Goal: Task Accomplishment & Management: Use online tool/utility

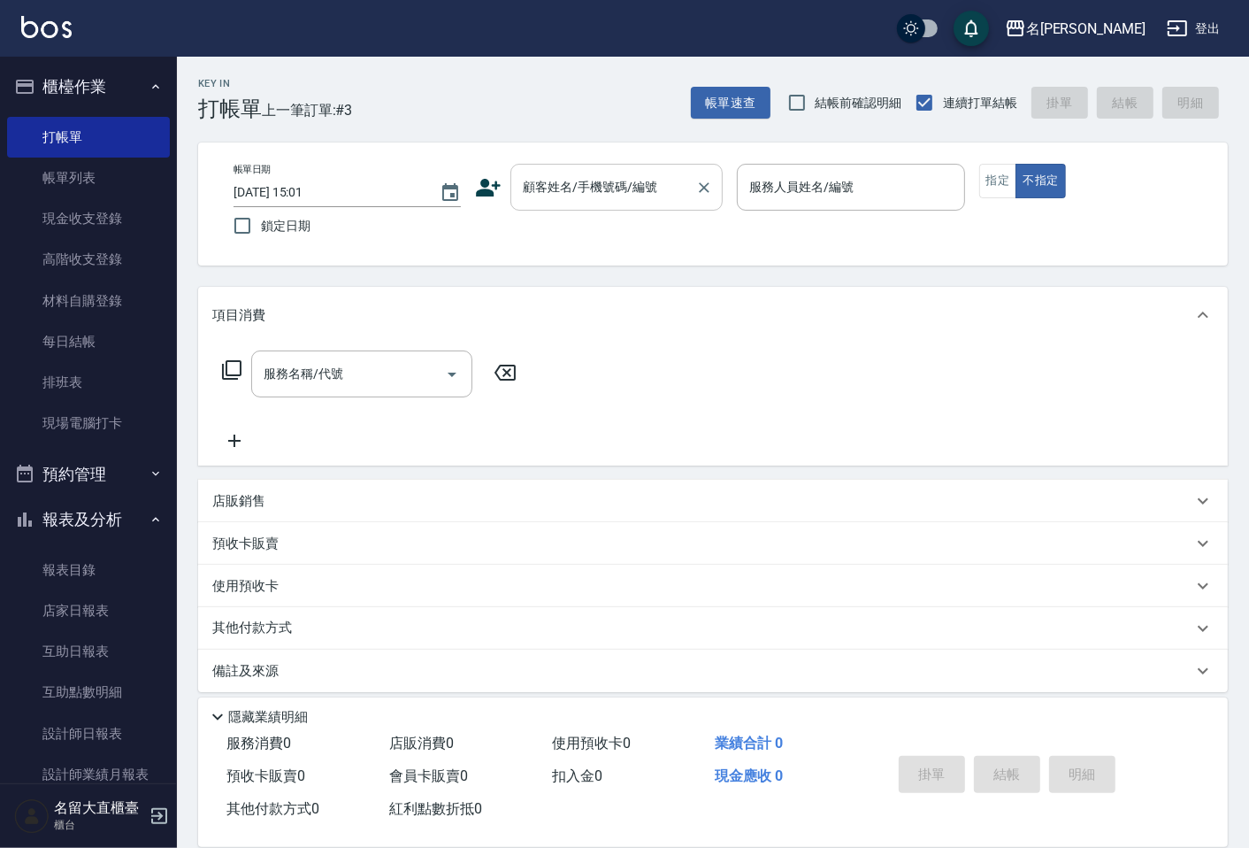
click at [634, 204] on div "顧客姓名/手機號碼/編號" at bounding box center [617, 187] width 212 height 47
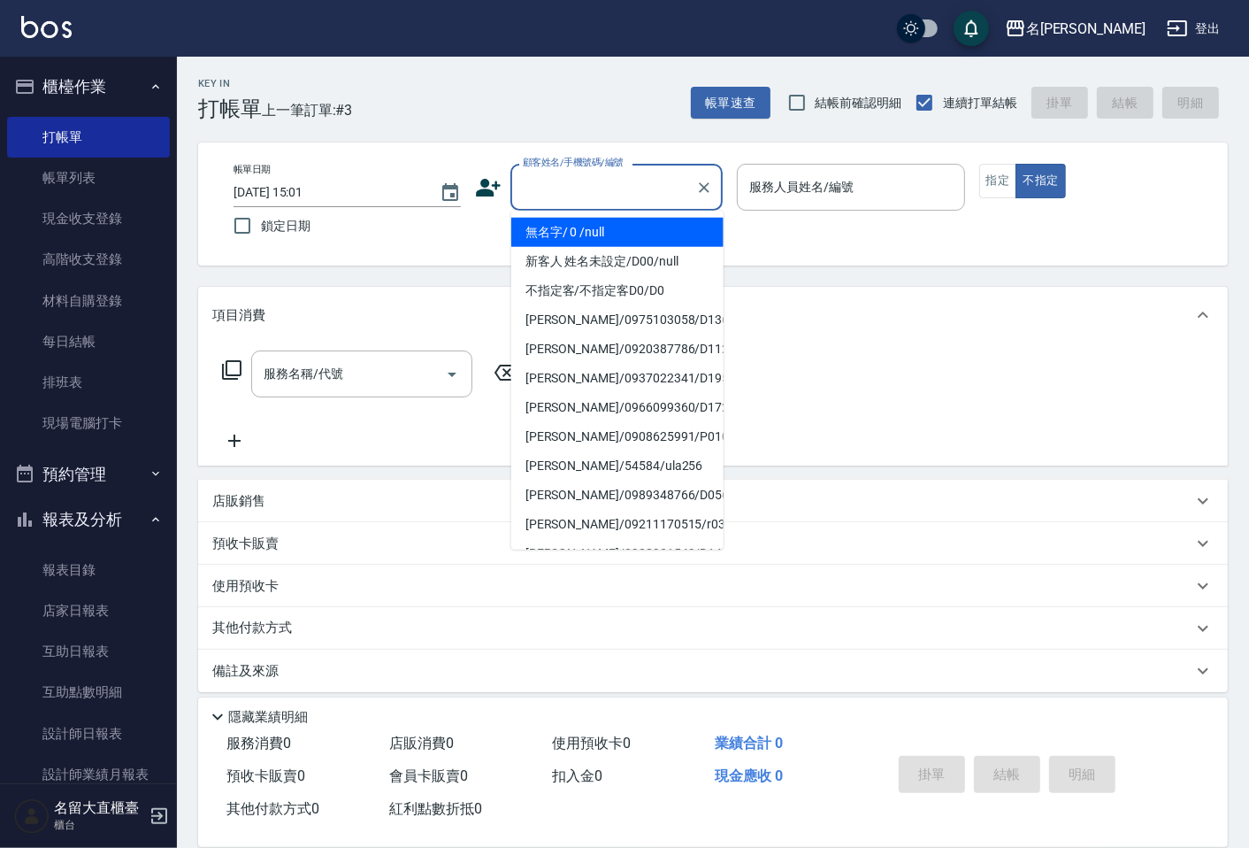
click at [628, 225] on li "無名字/ 0 /null" at bounding box center [617, 232] width 212 height 29
type input "無名字/ 0 /null"
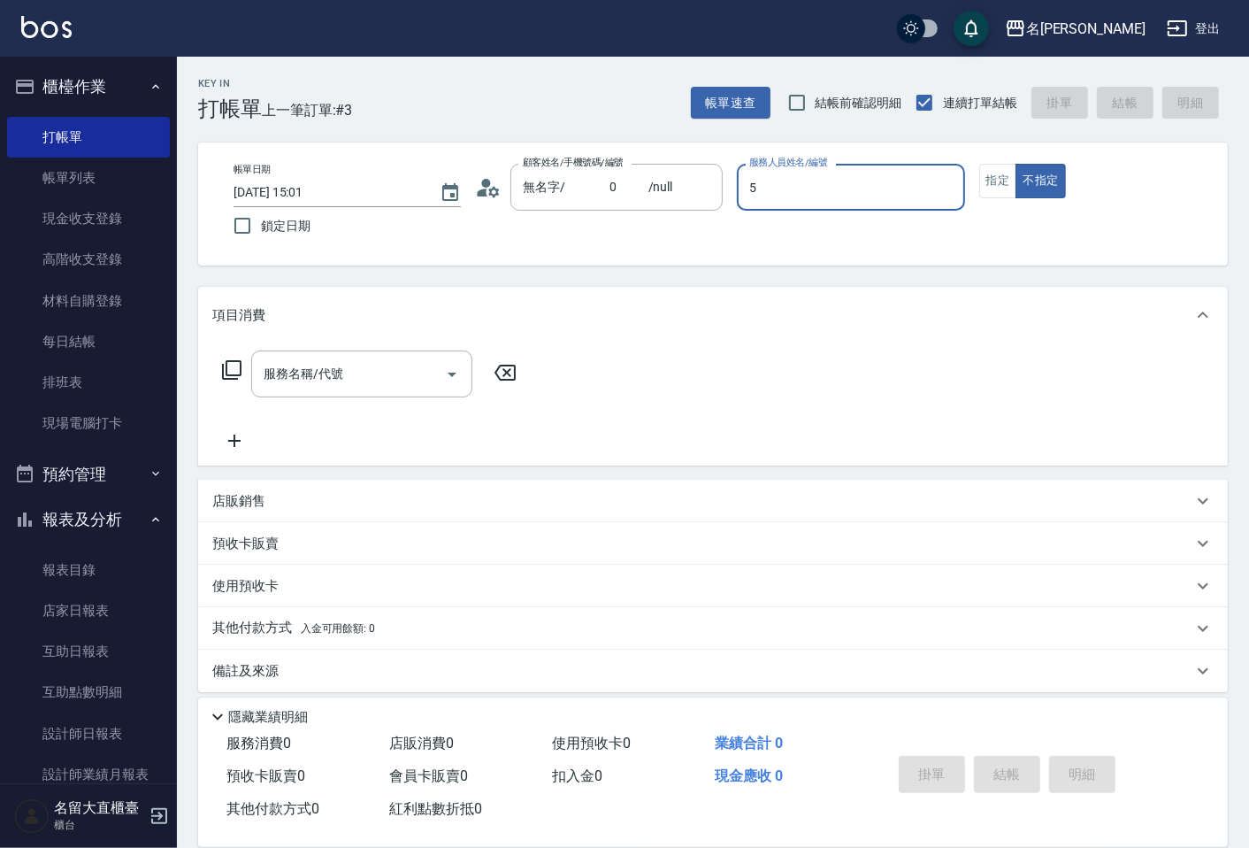
type input "[PERSON_NAME]-5"
type button "false"
click at [975, 171] on div "帳單日期 [DATE] 15:01 鎖定日期 顧客姓名/手機號碼/編號 無名字/ 0 /null 顧客姓名/手機號碼/編號 服務人員姓名/編號 [PERSON…" at bounding box center [712, 204] width 987 height 81
click at [1013, 181] on button "指定" at bounding box center [998, 181] width 38 height 35
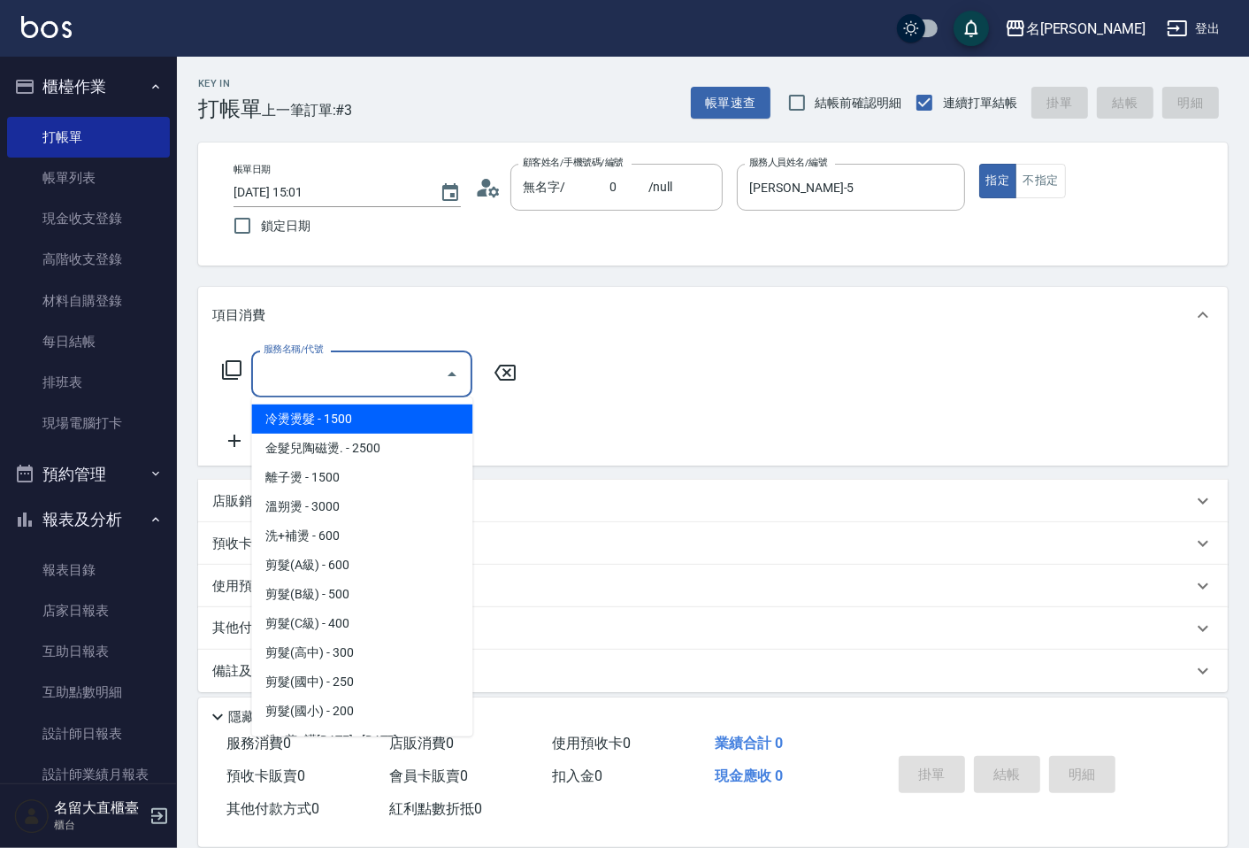
click at [413, 365] on input "服務名稱/代號" at bounding box center [348, 373] width 179 height 31
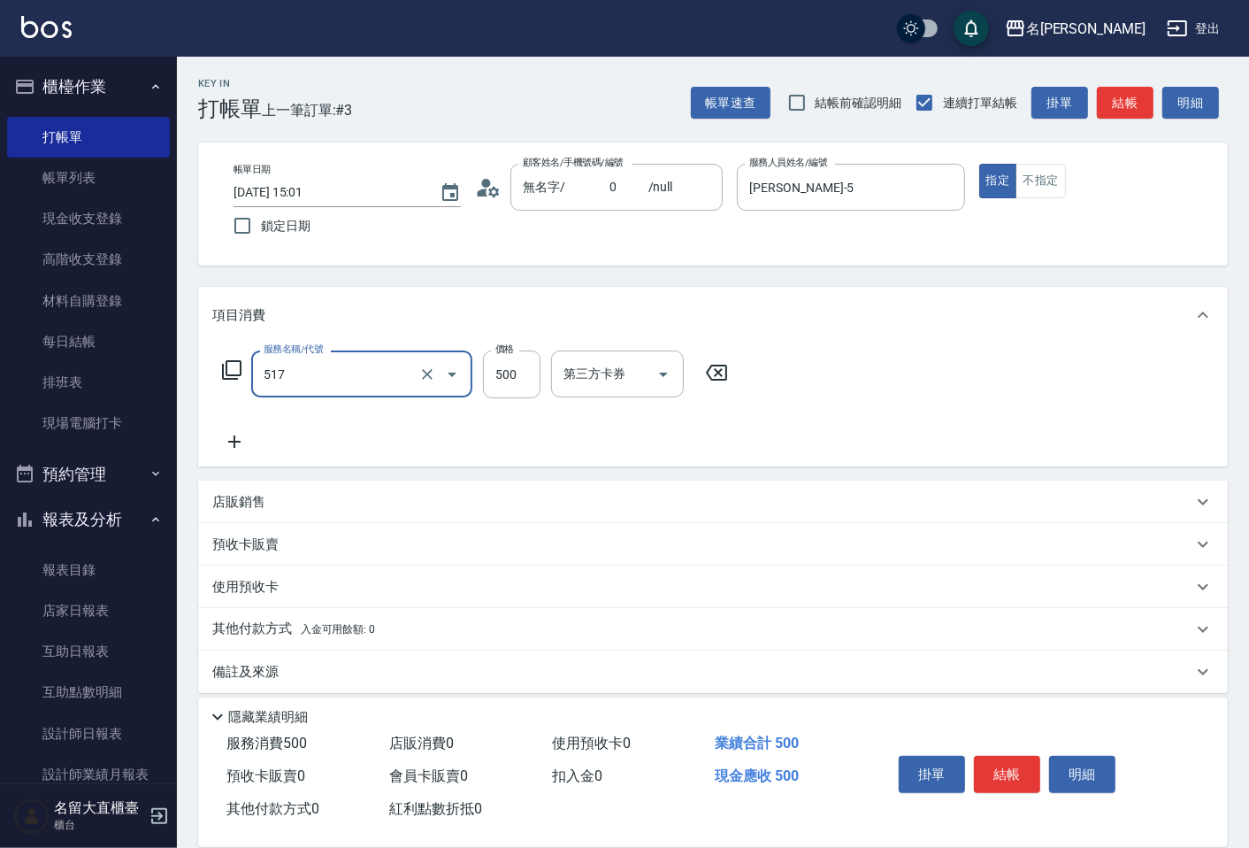
type input "舒醒頭皮(517)"
type input "600"
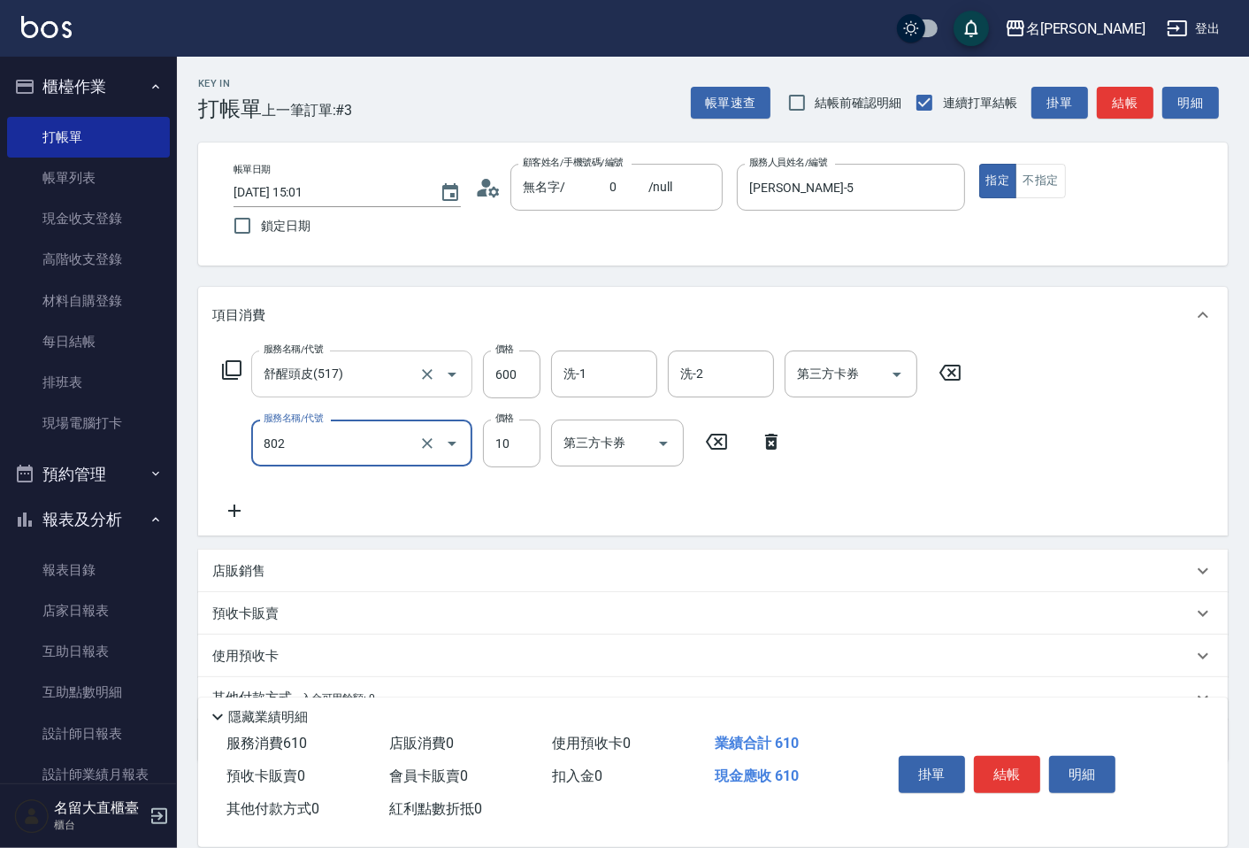
type input "潤絲(802)"
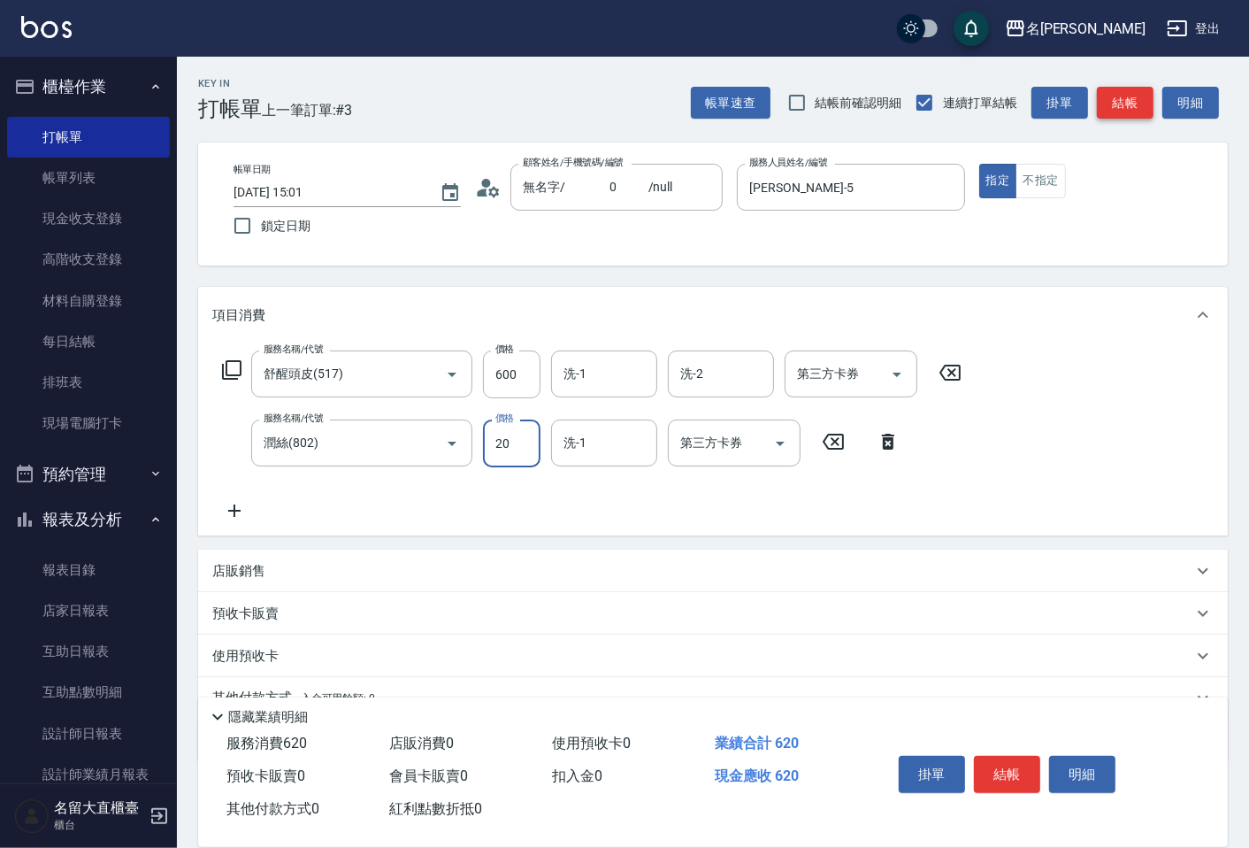
type input "20"
click at [1112, 106] on button "結帳" at bounding box center [1125, 103] width 57 height 33
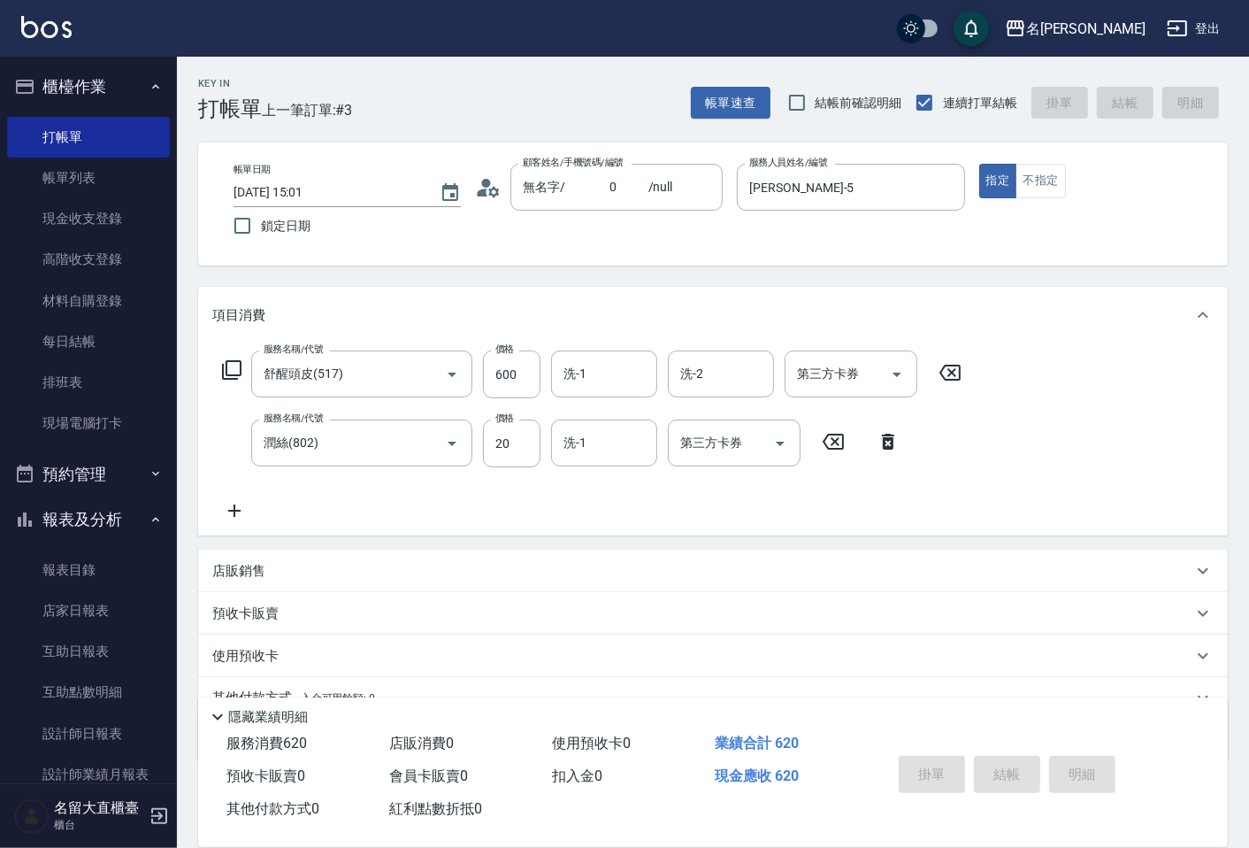
type input "[DATE] 15:47"
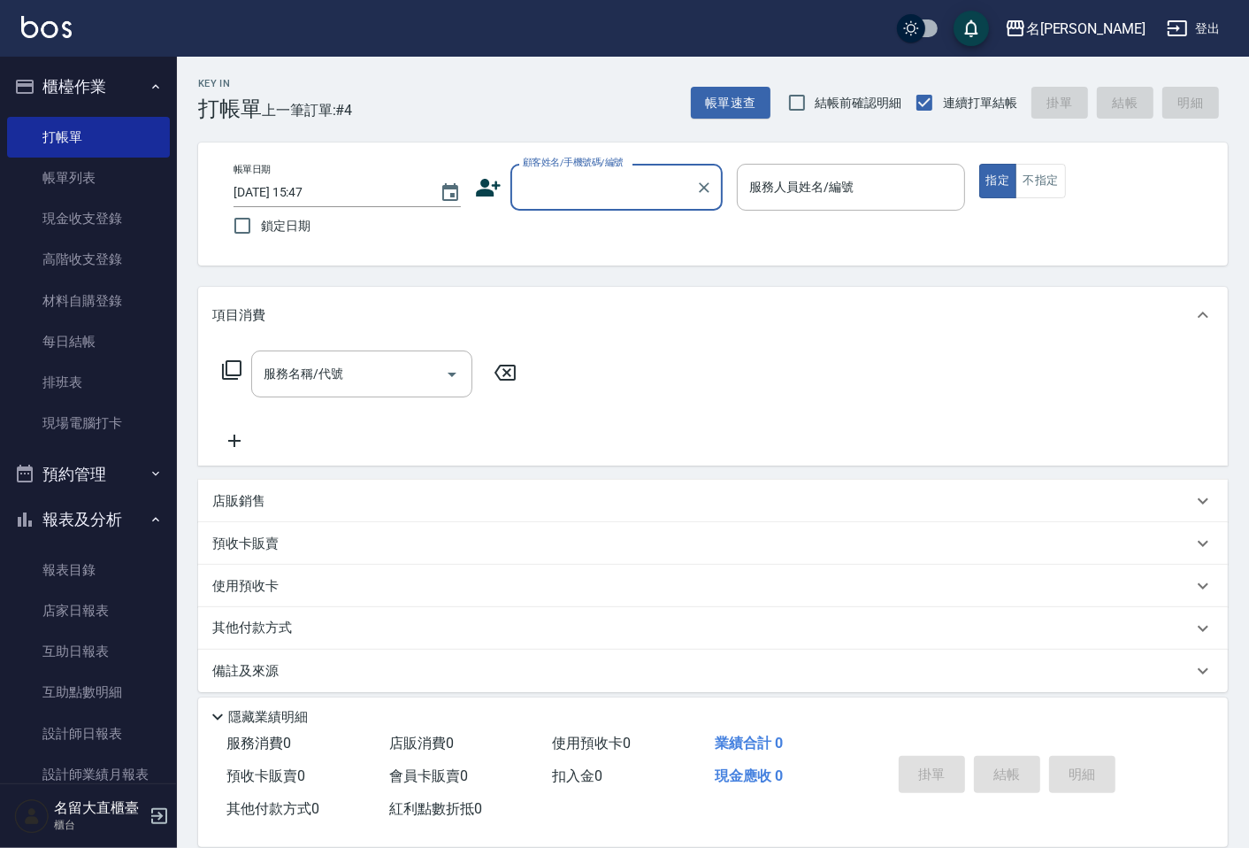
drag, startPoint x: 1112, startPoint y: 106, endPoint x: 942, endPoint y: 134, distance: 172.2
click at [1112, 107] on div "帳單速查 結帳前確認明細 連續打單結帳 掛單 結帳 明細" at bounding box center [959, 102] width 537 height 37
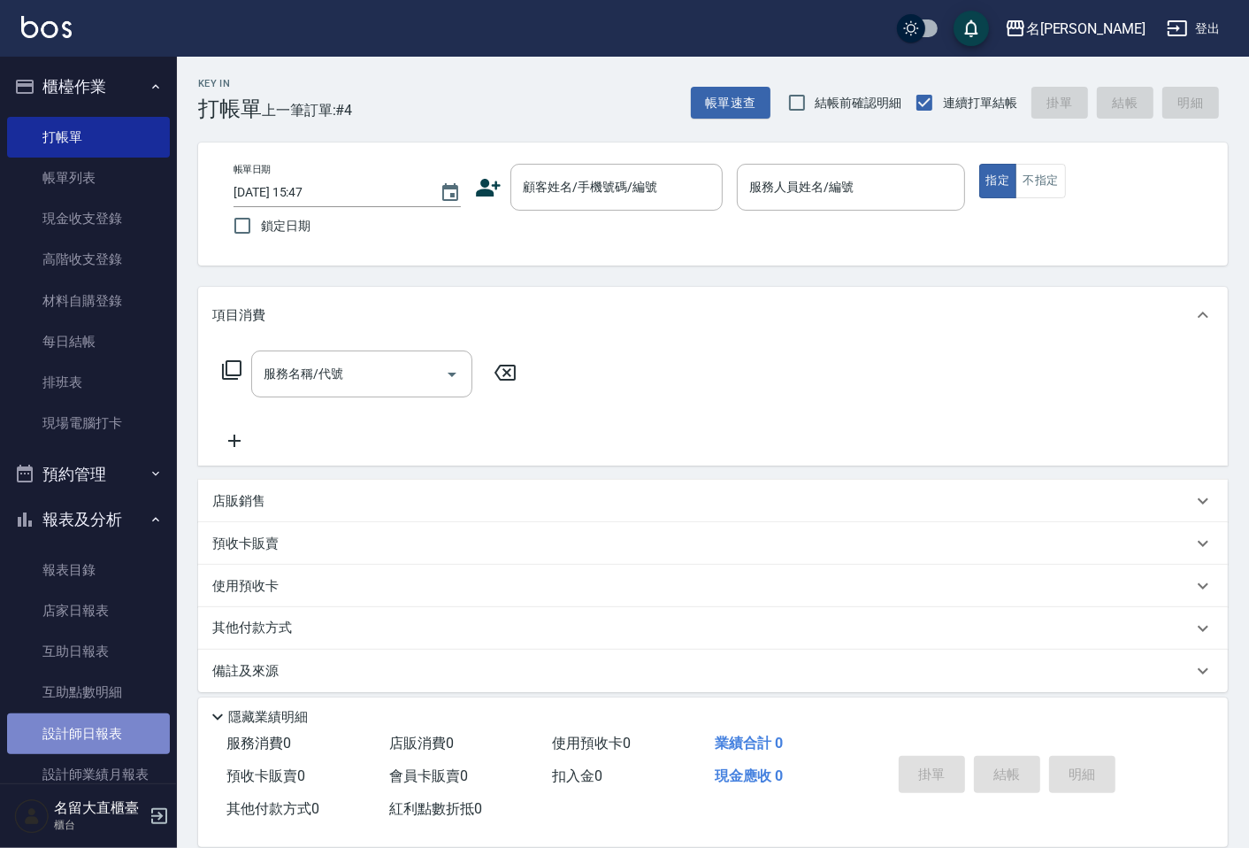
click at [106, 726] on link "設計師日報表" at bounding box center [88, 733] width 163 height 41
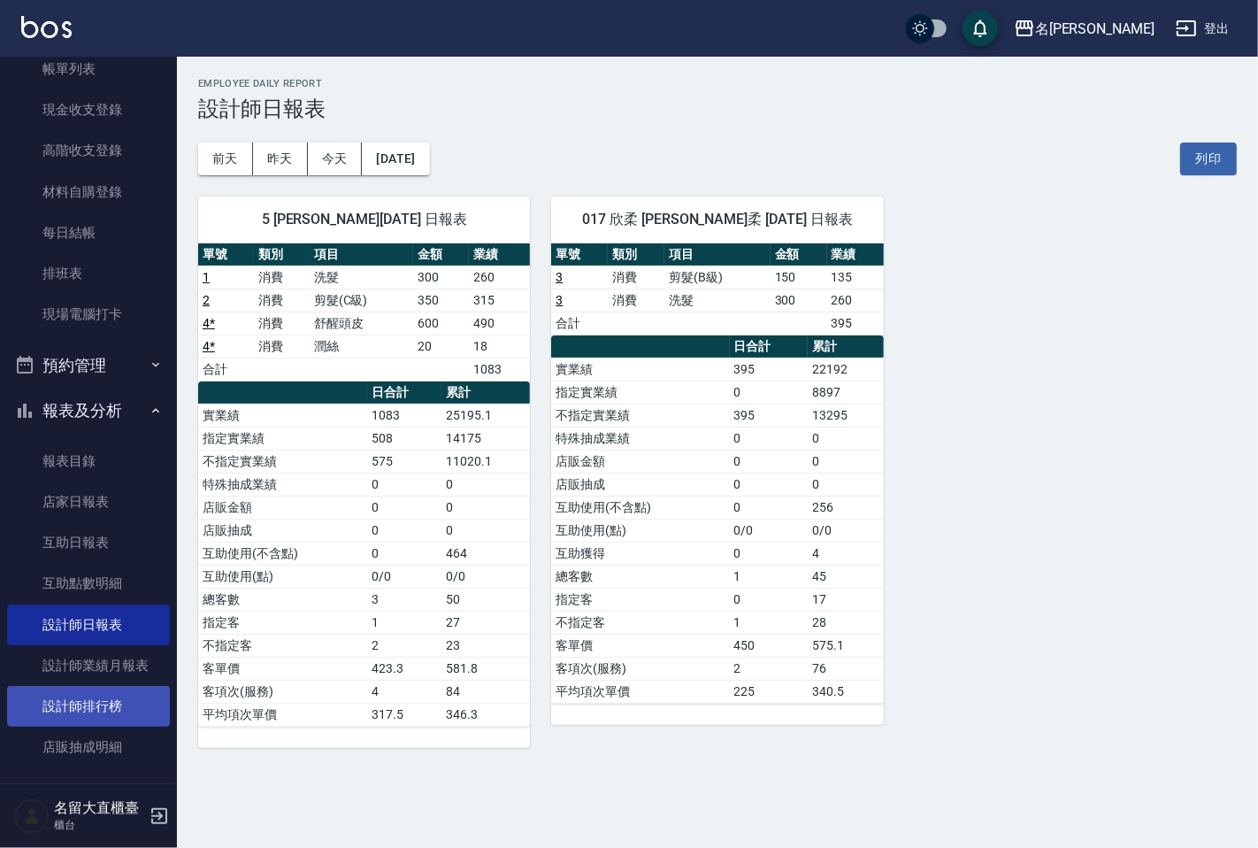
scroll to position [211, 0]
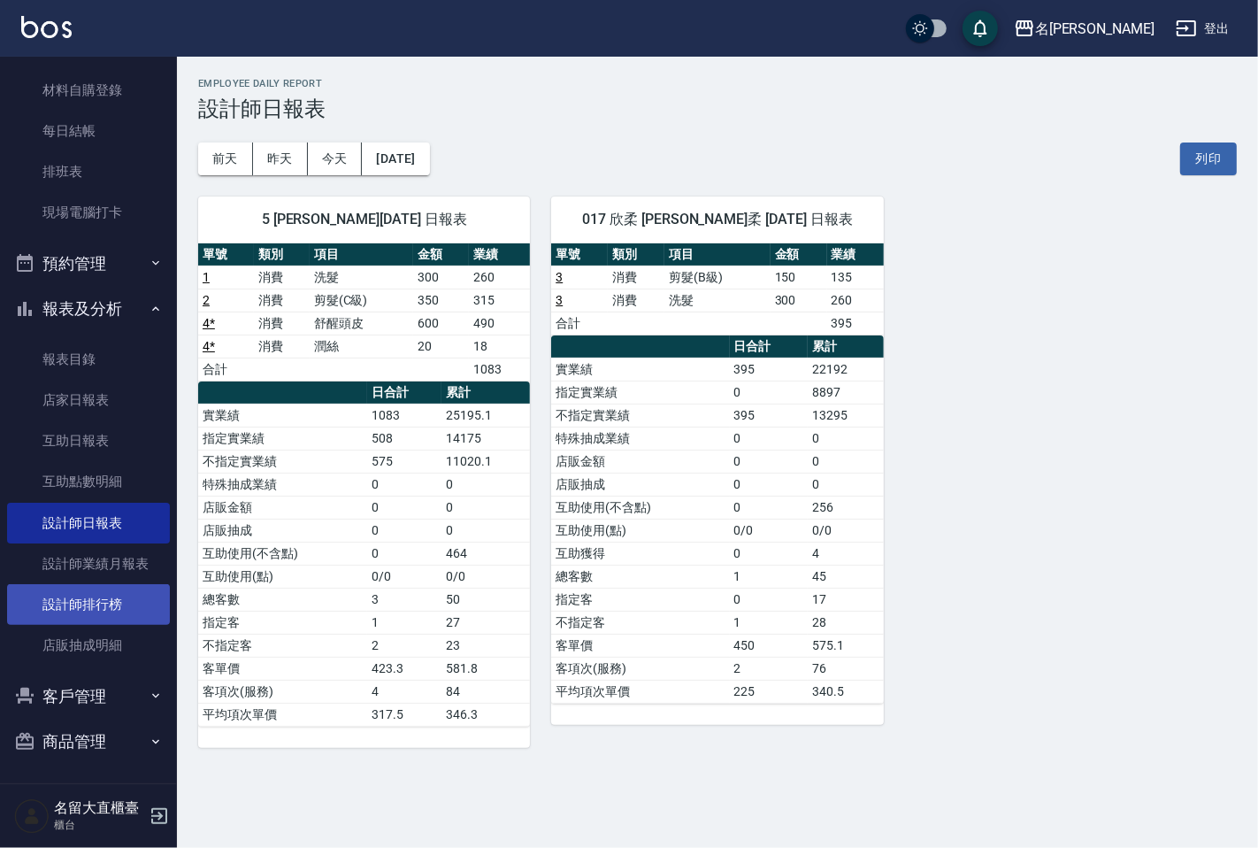
click at [133, 596] on link "設計師排行榜" at bounding box center [88, 604] width 163 height 41
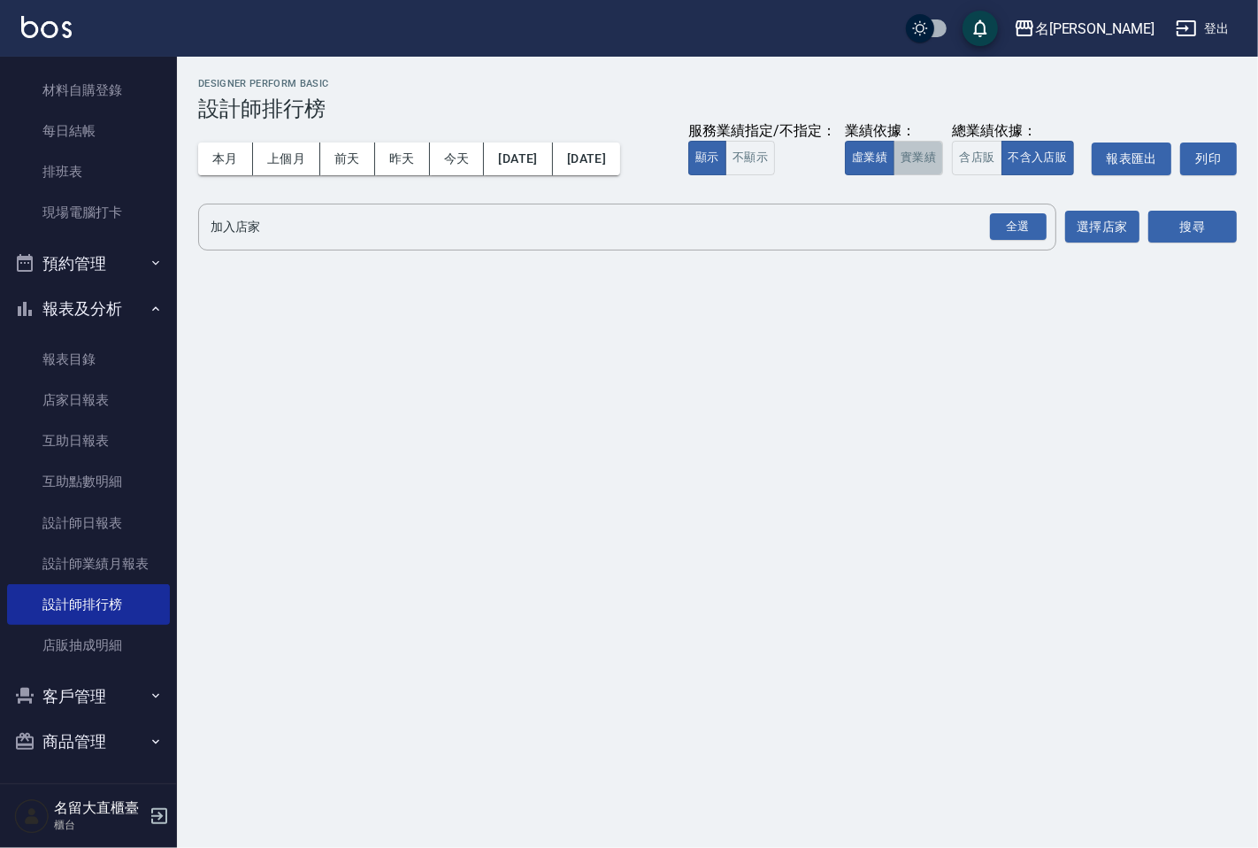
click at [907, 165] on button "實業績" at bounding box center [919, 158] width 50 height 35
click at [851, 236] on input "加入店家" at bounding box center [614, 226] width 816 height 31
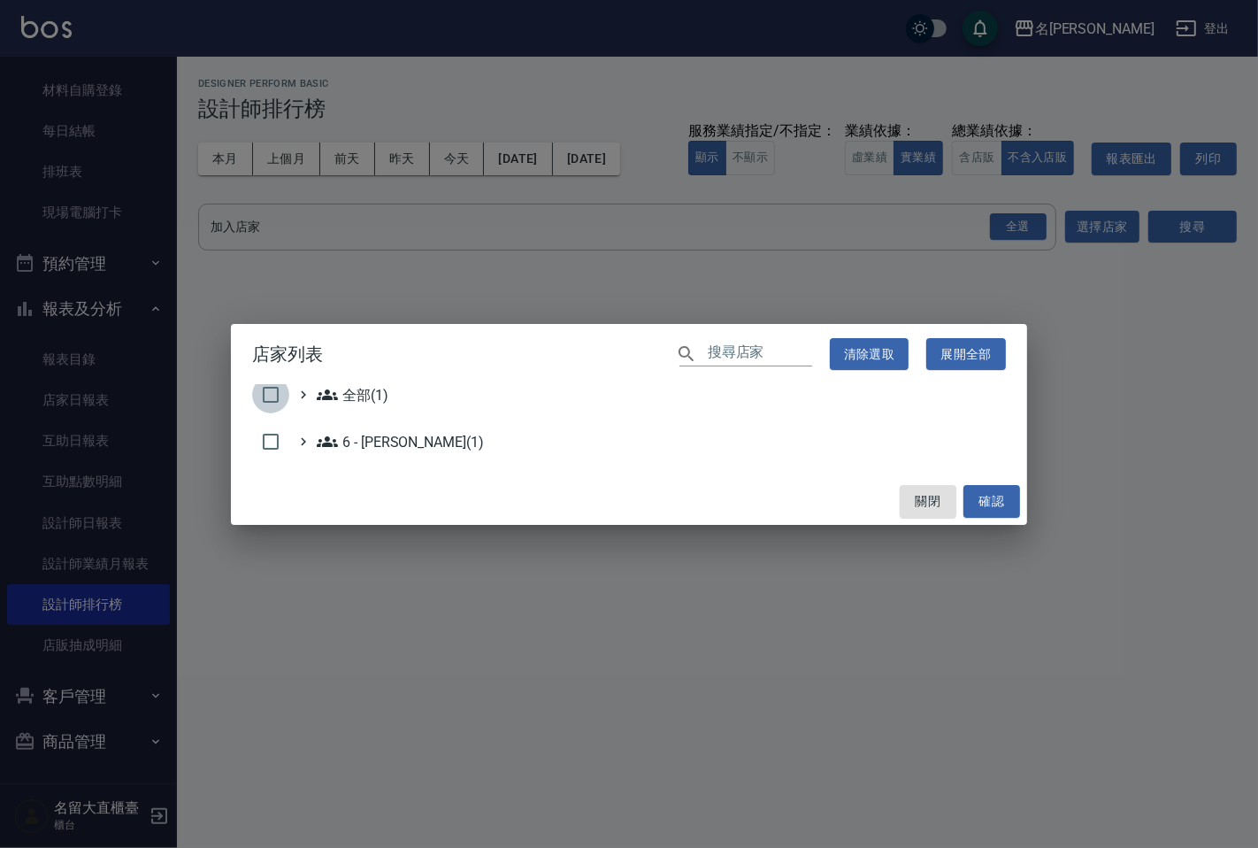
click at [275, 403] on input "checkbox" at bounding box center [270, 394] width 37 height 37
checkbox input "true"
click at [995, 508] on button "確認" at bounding box center [992, 501] width 57 height 33
checkbox input "false"
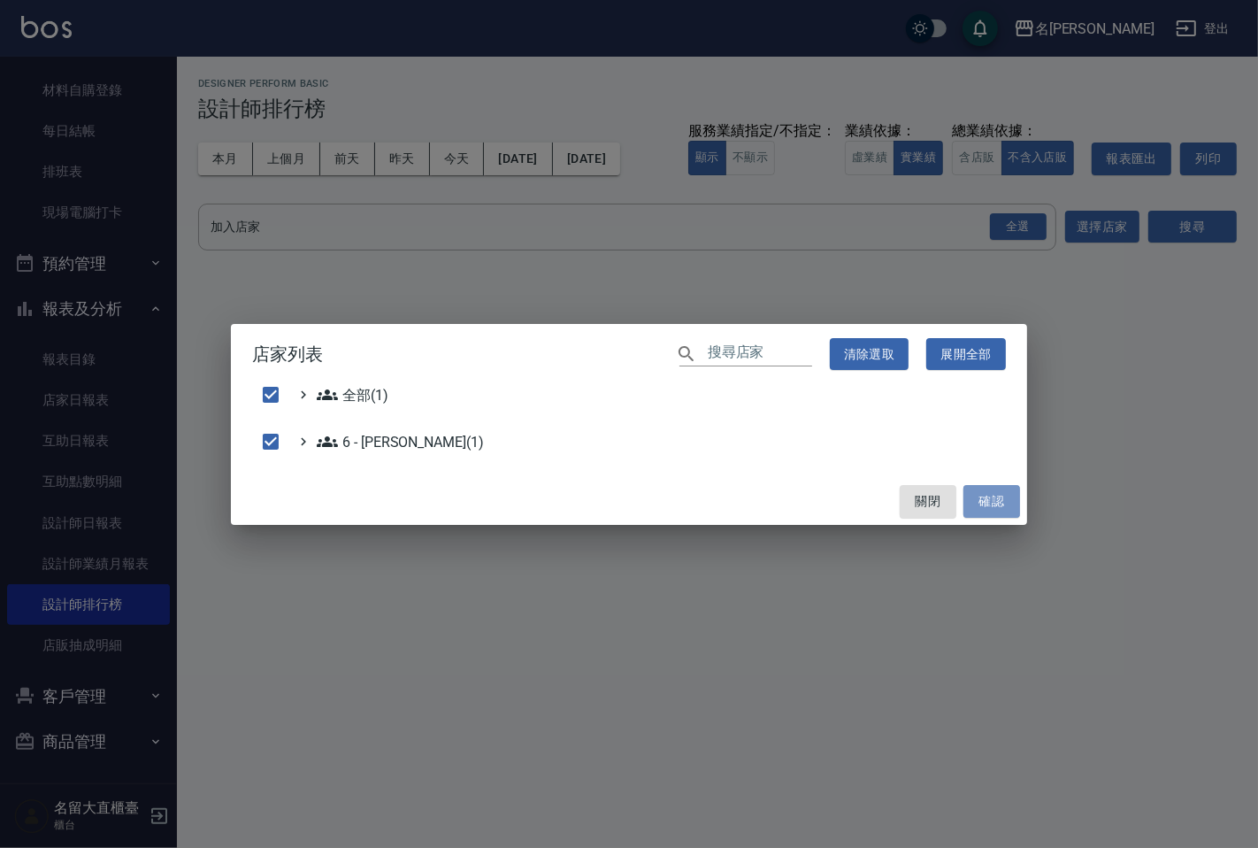
checkbox input "false"
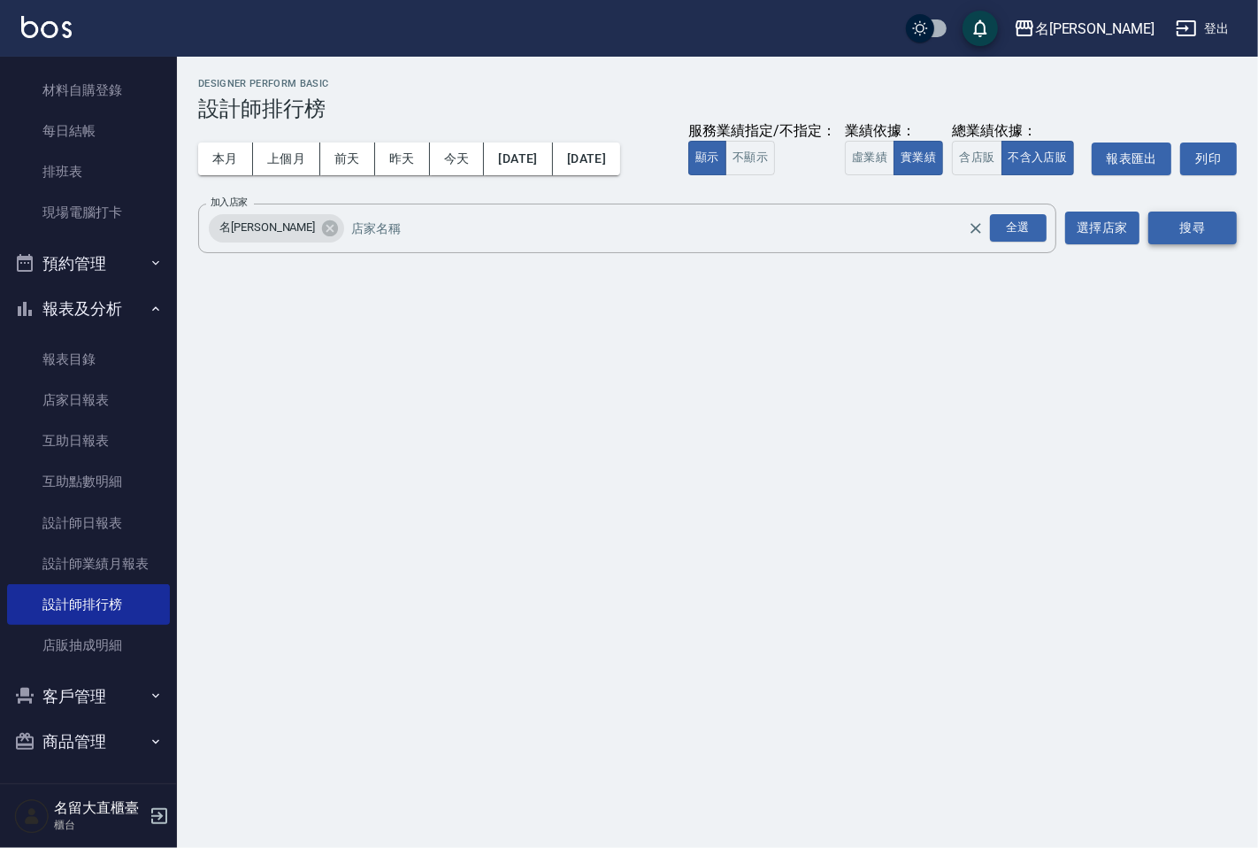
click at [1177, 237] on button "搜尋" at bounding box center [1192, 227] width 88 height 33
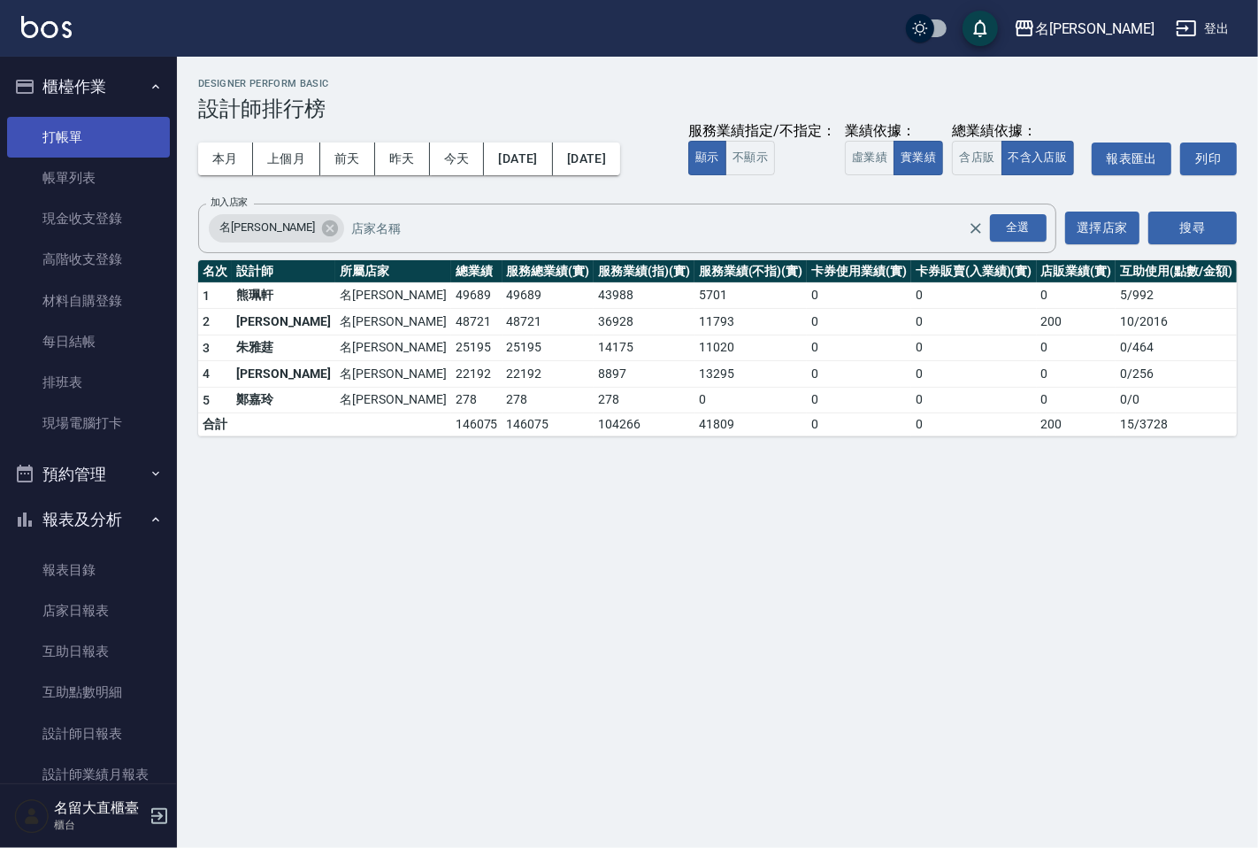
click at [120, 144] on link "打帳單" at bounding box center [88, 137] width 163 height 41
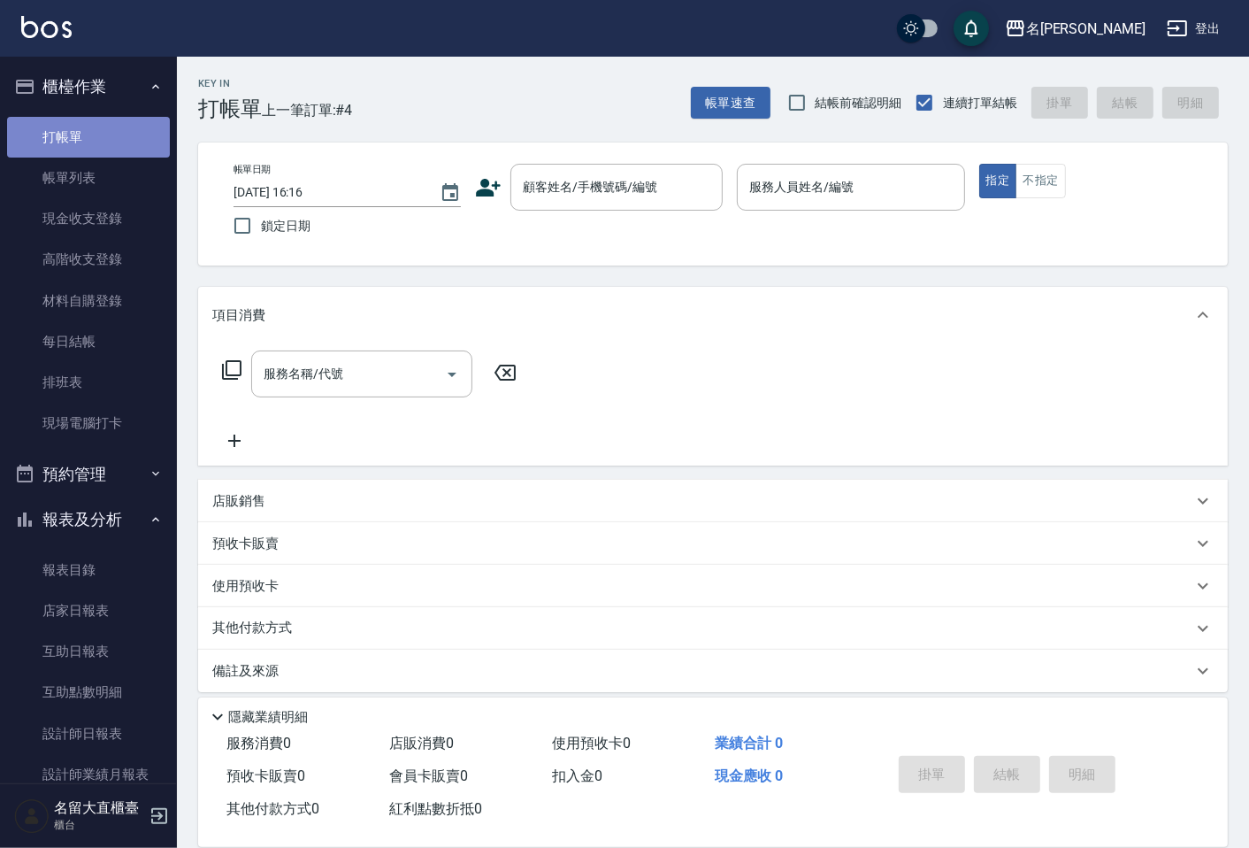
click at [119, 143] on link "打帳單" at bounding box center [88, 137] width 163 height 41
